Goal: Information Seeking & Learning: Learn about a topic

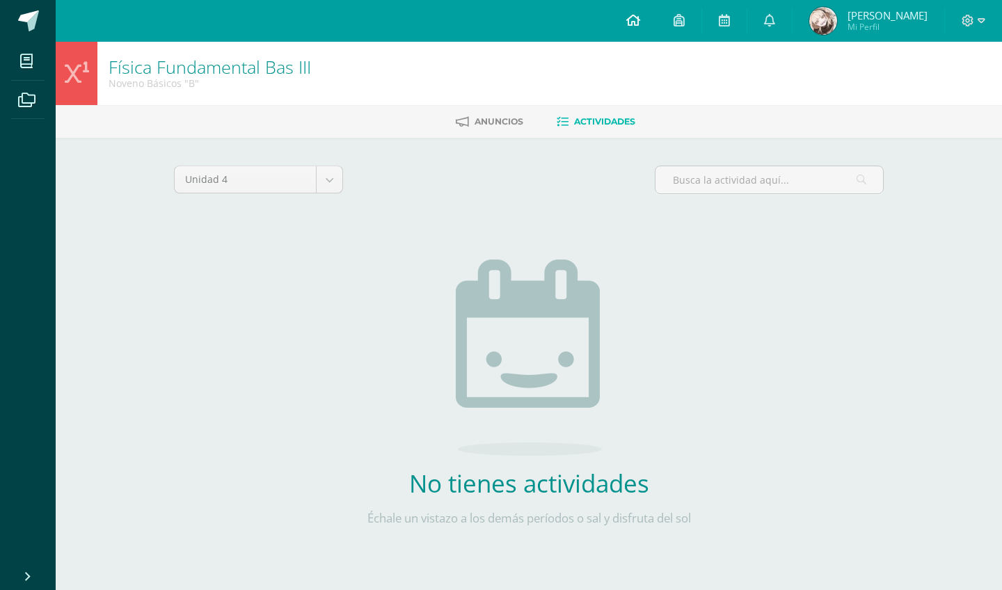
click at [632, 13] on span at bounding box center [633, 20] width 14 height 15
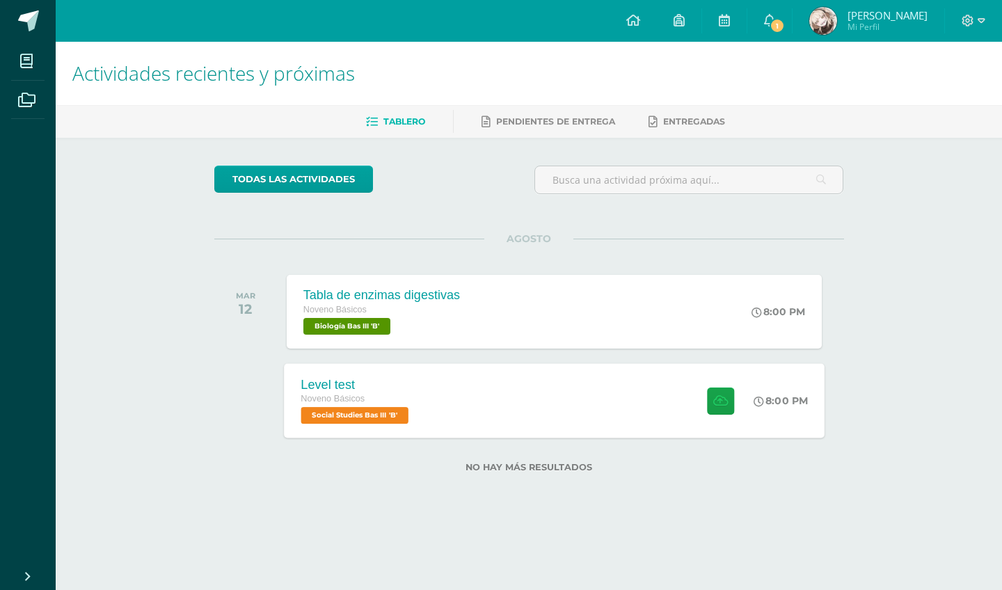
click at [682, 400] on div at bounding box center [716, 400] width 68 height 74
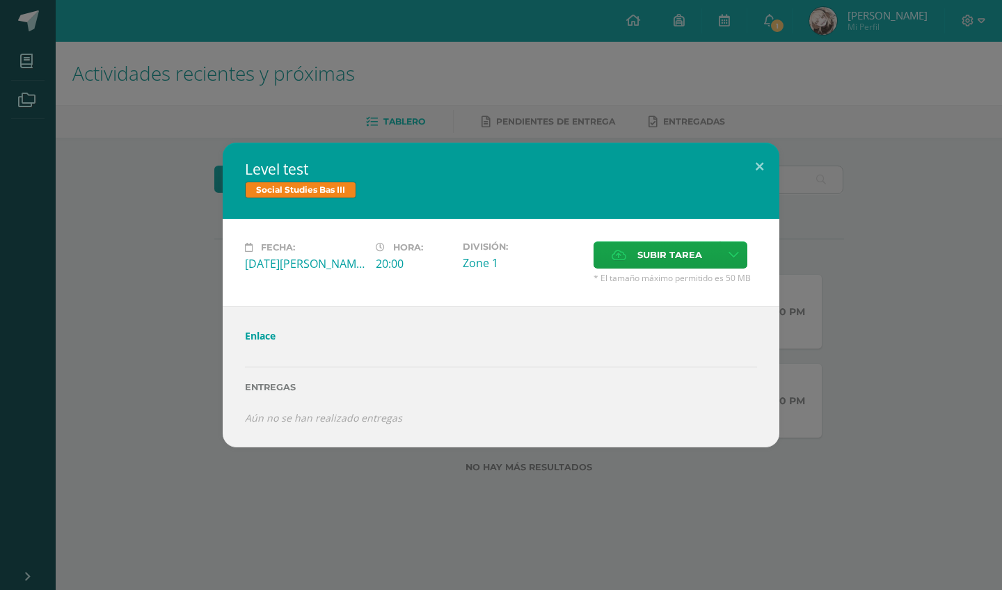
click at [872, 345] on div "Level test Social Studies Bas III Fecha: Martes 12 de Agosto Hora: 20:00 Divisi…" at bounding box center [501, 295] width 990 height 304
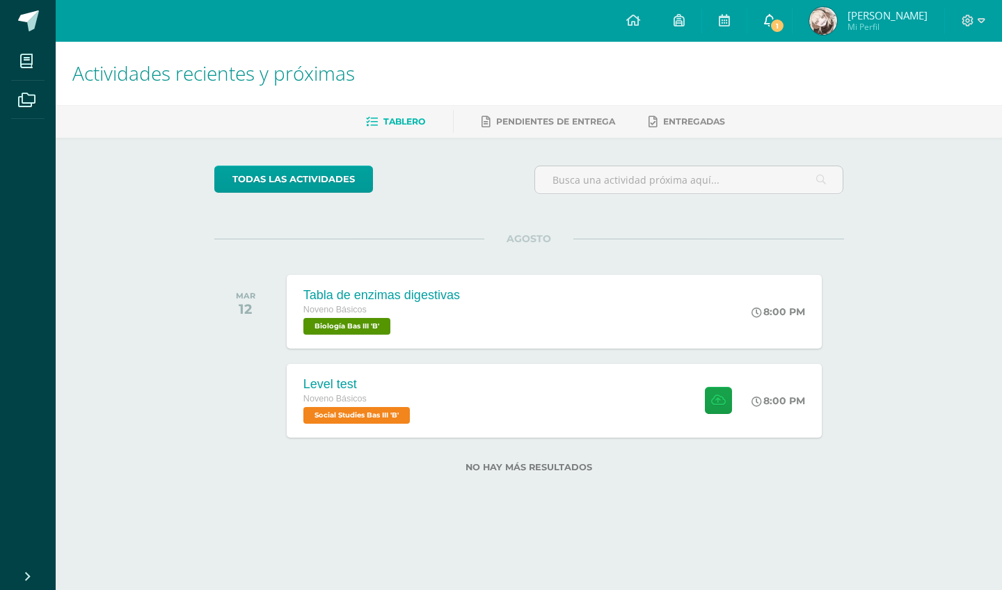
click at [778, 26] on span "1" at bounding box center [776, 25] width 15 height 15
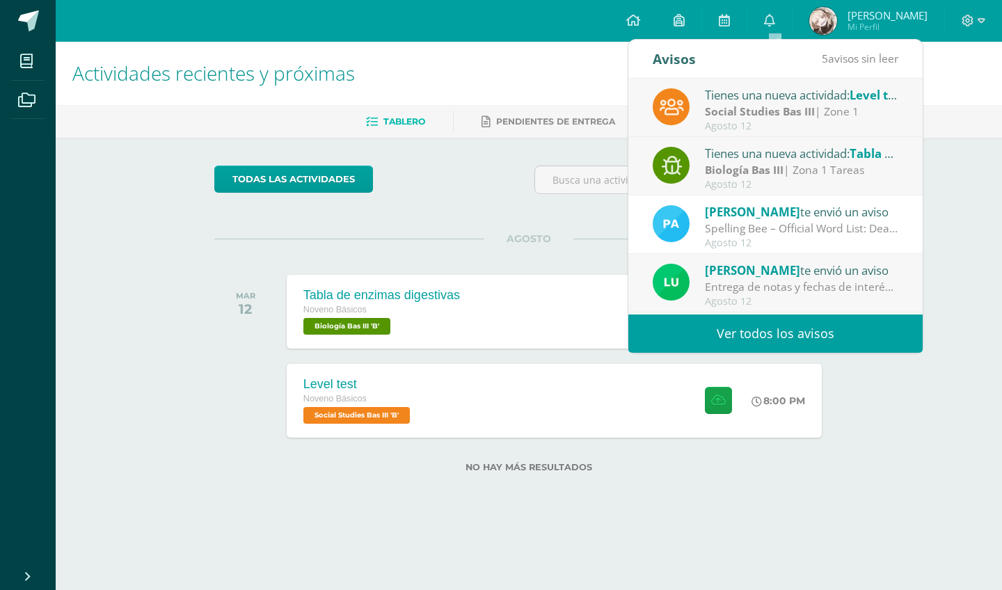
click at [737, 164] on strong "Biología Bas III" at bounding box center [744, 169] width 79 height 15
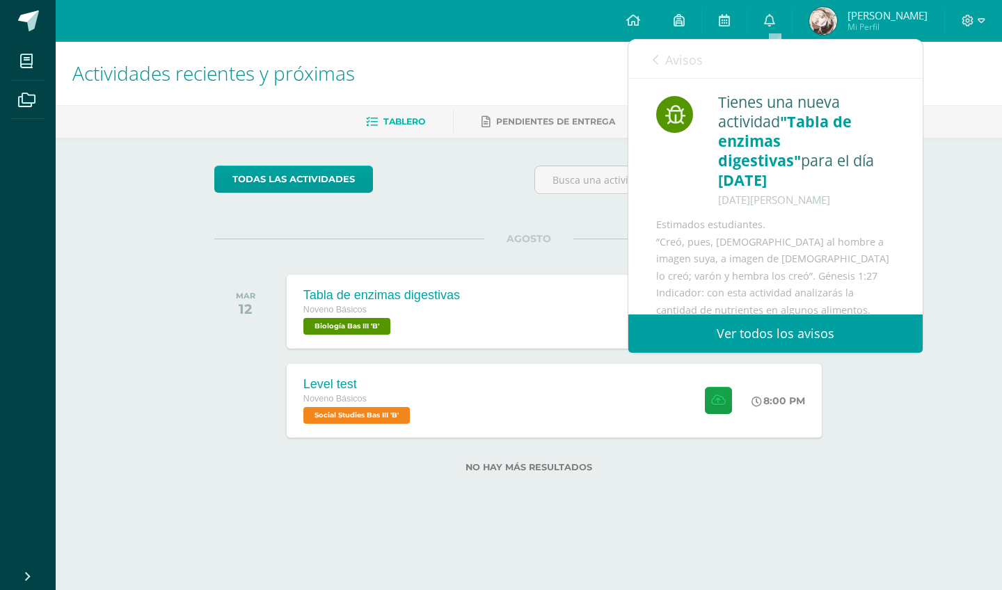
click at [665, 61] on span "Avisos" at bounding box center [684, 59] width 38 height 17
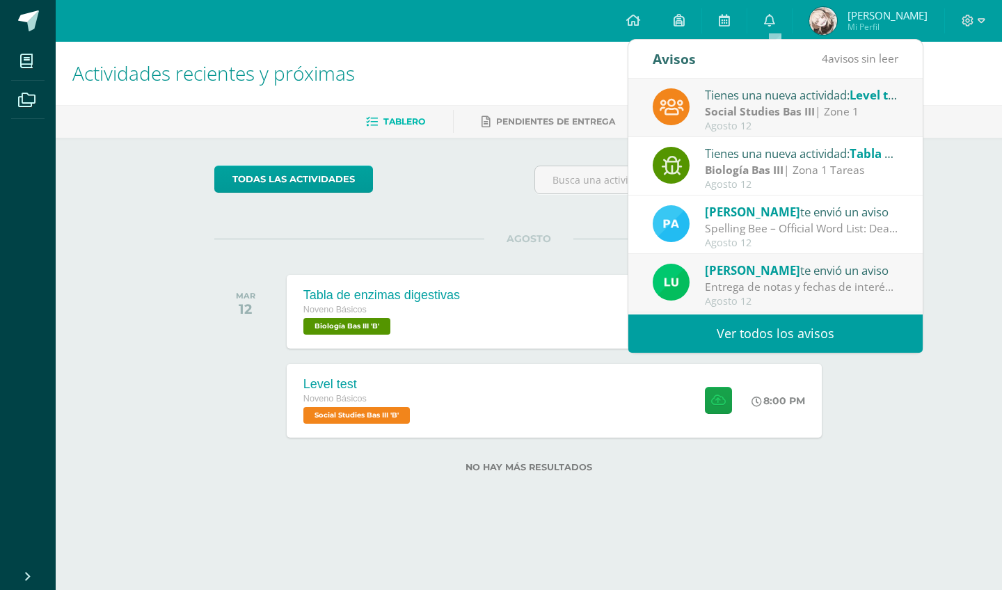
click at [714, 97] on div "Tienes una nueva actividad: Level test" at bounding box center [801, 95] width 193 height 18
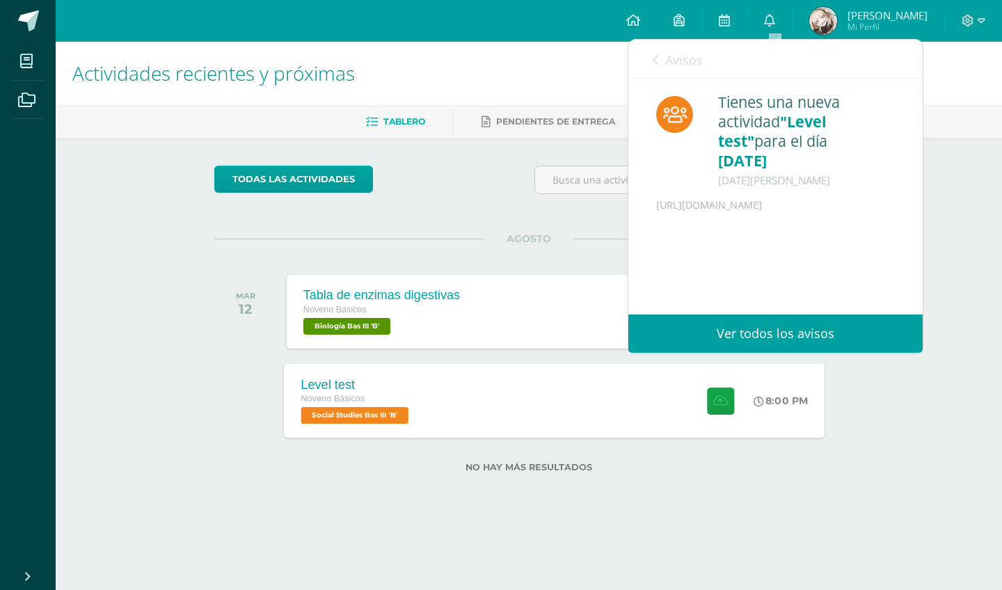
click at [461, 376] on div "Level test Noveno Básicos Social Studies Bas III 'B' 8:00 PM Level test Social …" at bounding box center [554, 400] width 540 height 74
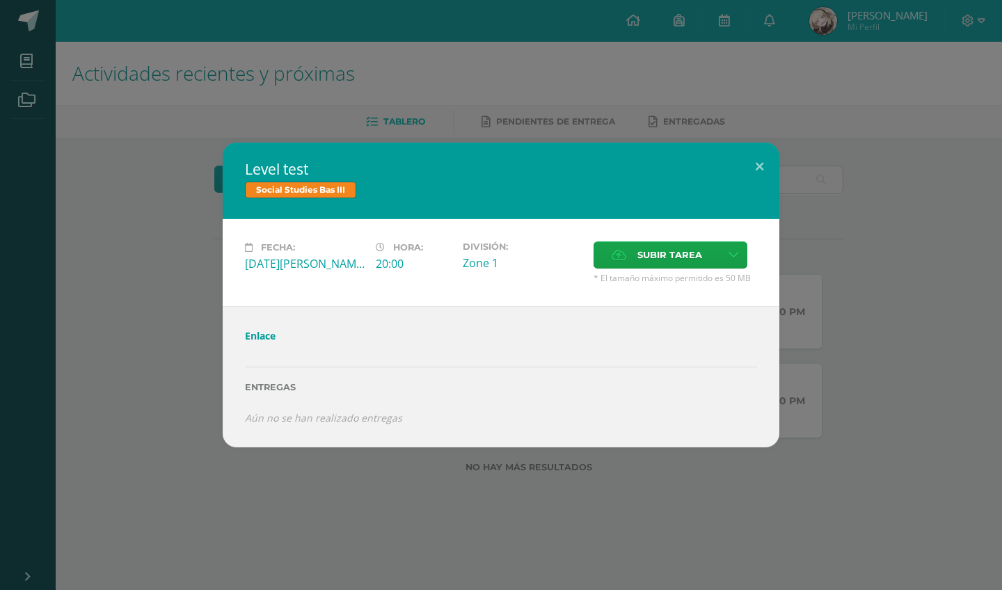
click at [269, 331] on link "Enlace" at bounding box center [260, 335] width 31 height 13
click at [257, 337] on link "Enlace" at bounding box center [260, 335] width 31 height 13
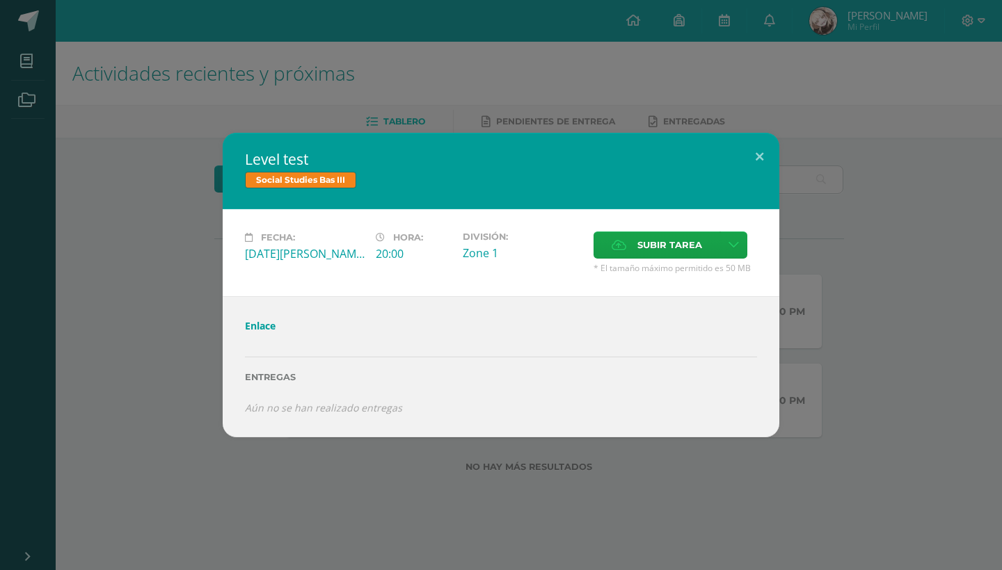
click at [892, 113] on div "Level test Social Studies Bas III Fecha: Martes 12 de Agosto Hora: 20:00 Divisi…" at bounding box center [501, 285] width 1002 height 570
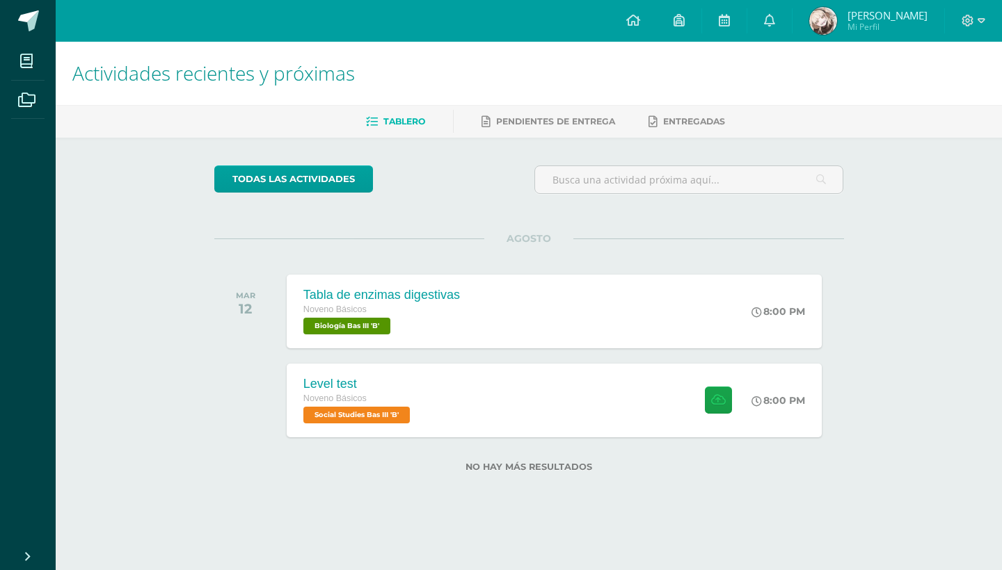
click at [828, 21] on img at bounding box center [823, 21] width 28 height 28
